Goal: Task Accomplishment & Management: Use online tool/utility

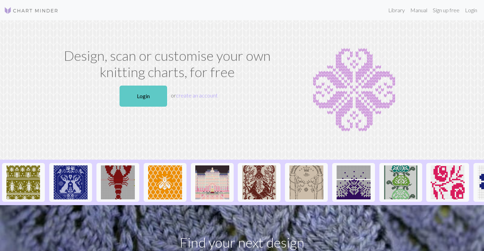
click at [149, 99] on link "Login" at bounding box center [144, 96] width 48 height 21
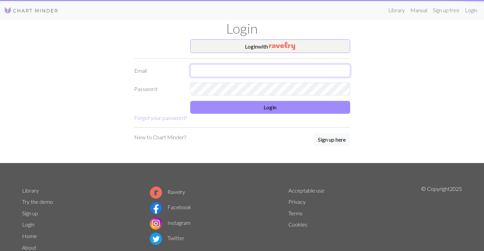
type input "[EMAIL_ADDRESS][DOMAIN_NAME]"
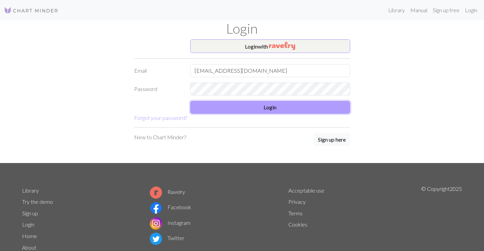
click at [256, 109] on button "Login" at bounding box center [270, 107] width 160 height 13
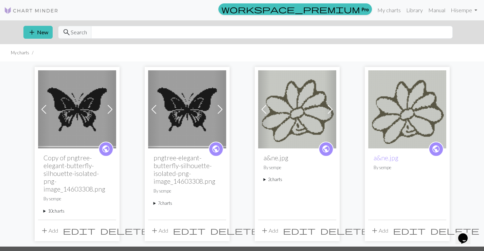
click at [110, 110] on span at bounding box center [110, 109] width 11 height 11
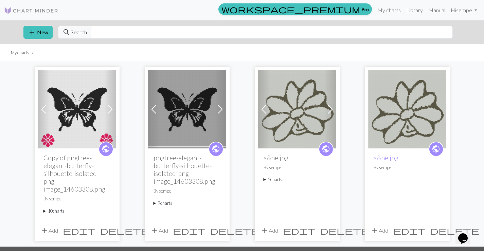
click at [110, 111] on span at bounding box center [110, 109] width 11 height 11
click at [109, 111] on span at bounding box center [110, 109] width 11 height 11
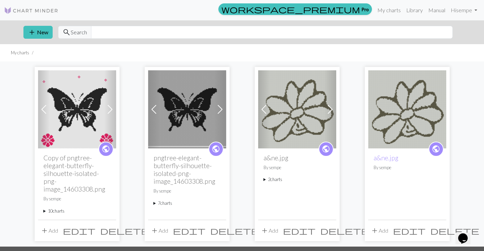
click at [109, 111] on span at bounding box center [110, 109] width 11 height 11
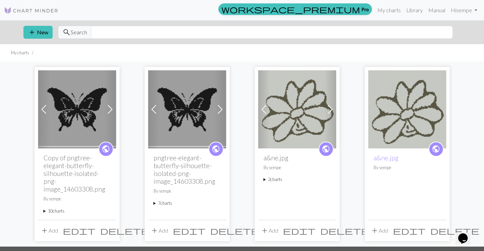
click at [44, 108] on span at bounding box center [43, 109] width 11 height 11
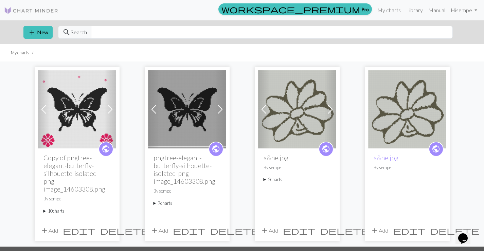
click at [79, 116] on img at bounding box center [77, 109] width 78 height 78
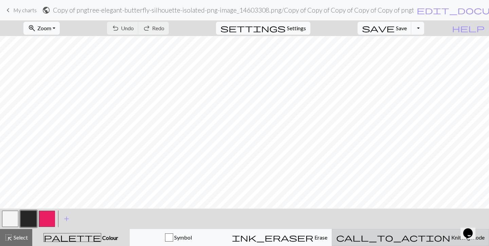
click at [429, 241] on div "call_to_action Knitting mode Knitting mode" at bounding box center [411, 238] width 149 height 8
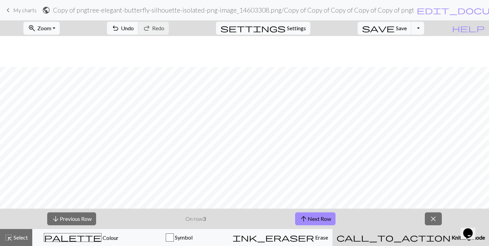
scroll to position [543, 0]
click at [60, 30] on button "zoom_in Zoom Zoom" at bounding box center [41, 28] width 36 height 13
click at [61, 92] on button "100%" at bounding box center [51, 92] width 54 height 11
click at [51, 27] on span "Zoom" at bounding box center [44, 28] width 14 height 6
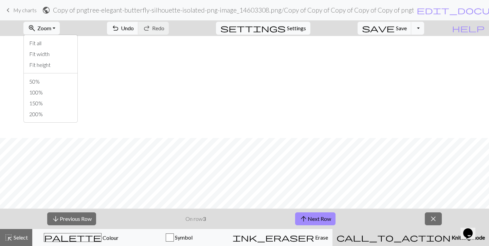
scroll to position [509, 0]
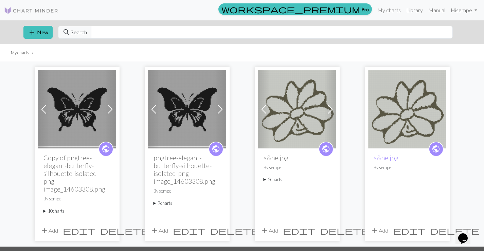
click at [199, 119] on img at bounding box center [187, 109] width 78 height 78
click at [219, 114] on span at bounding box center [220, 109] width 11 height 11
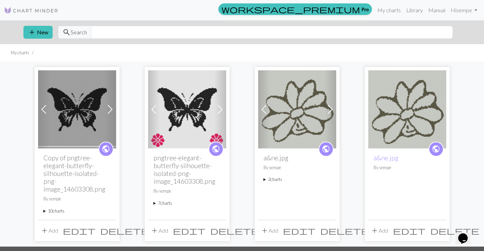
click at [204, 115] on img at bounding box center [187, 109] width 78 height 78
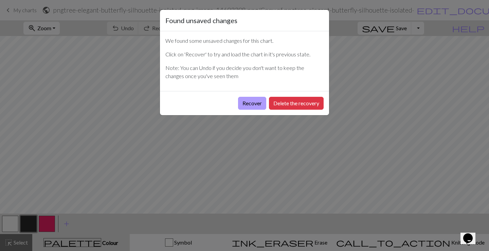
click at [255, 105] on button "Recover" at bounding box center [252, 103] width 28 height 13
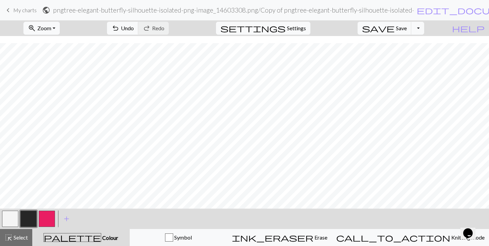
scroll to position [543, 0]
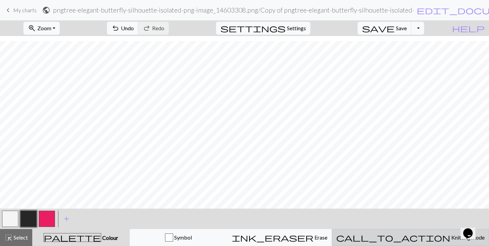
click at [451, 237] on span "Knitting mode" at bounding box center [468, 237] width 34 height 6
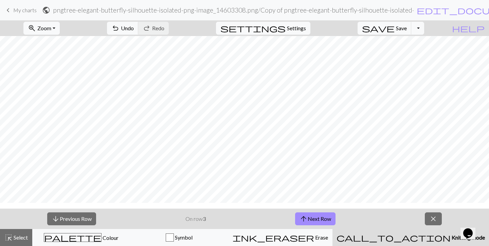
scroll to position [441, 0]
click at [326, 217] on button "arrow_upward Next Row" at bounding box center [315, 218] width 40 height 13
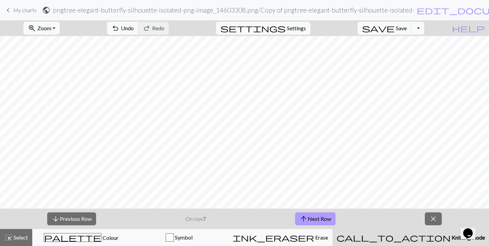
click at [326, 217] on button "arrow_upward Next Row" at bounding box center [315, 218] width 40 height 13
click at [326, 217] on button "arrow_upward Next Row" at bounding box center [316, 218] width 40 height 13
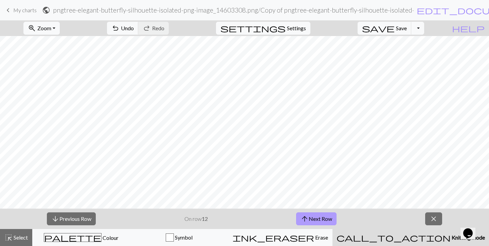
click at [326, 217] on button "arrow_upward Next Row" at bounding box center [316, 218] width 40 height 13
click at [325, 217] on button "arrow_upward Next Row" at bounding box center [316, 218] width 40 height 13
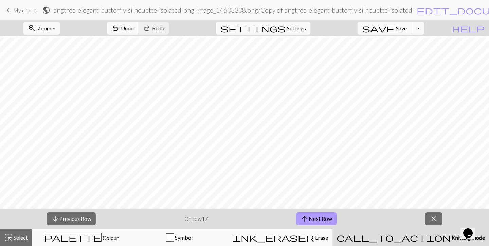
click at [325, 217] on button "arrow_upward Next Row" at bounding box center [316, 218] width 40 height 13
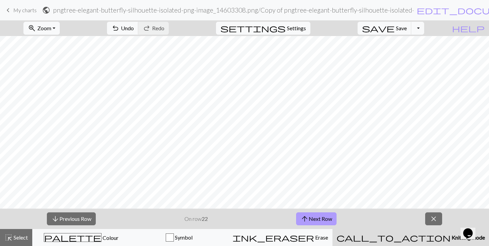
click at [325, 217] on button "arrow_upward Next Row" at bounding box center [316, 218] width 40 height 13
click at [326, 216] on button "arrow_upward Next Row" at bounding box center [316, 218] width 40 height 13
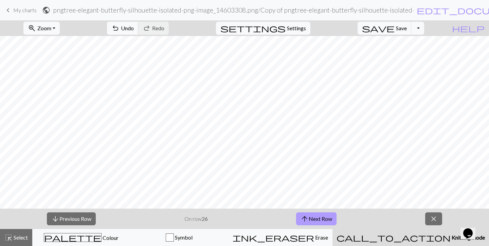
click at [324, 219] on button "arrow_upward Next Row" at bounding box center [316, 218] width 40 height 13
click at [51, 29] on span "Zoom" at bounding box center [44, 28] width 14 height 6
click at [322, 217] on button "arrow_upward Next Row" at bounding box center [316, 218] width 40 height 13
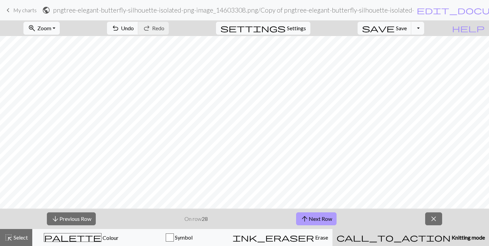
click at [329, 219] on button "arrow_upward Next Row" at bounding box center [316, 218] width 40 height 13
click at [324, 219] on button "arrow_upward Next Row" at bounding box center [316, 218] width 40 height 13
